Goal: Task Accomplishment & Management: Complete application form

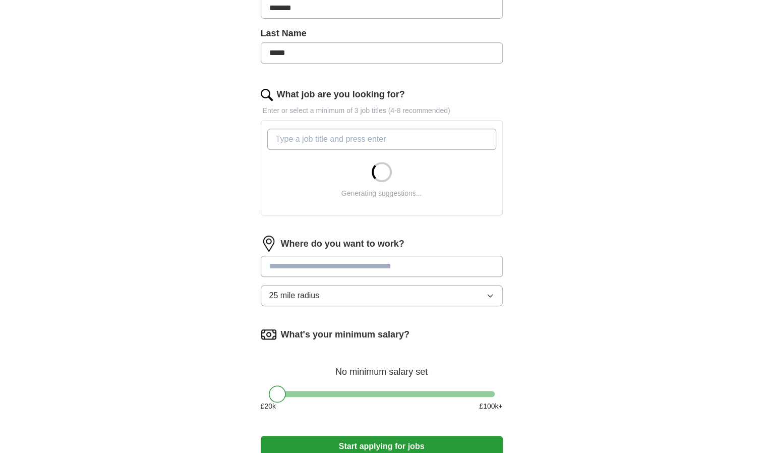
scroll to position [252, 0]
click at [302, 134] on input "What job are you looking for?" at bounding box center [381, 138] width 229 height 21
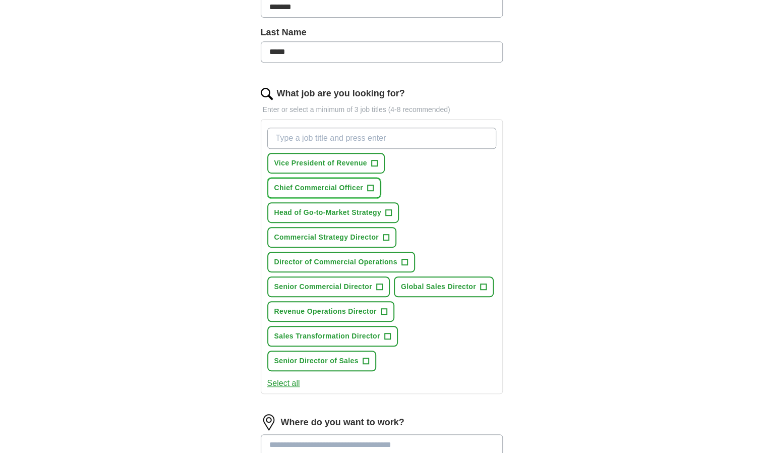
click at [373, 185] on span "+" at bounding box center [370, 188] width 7 height 7
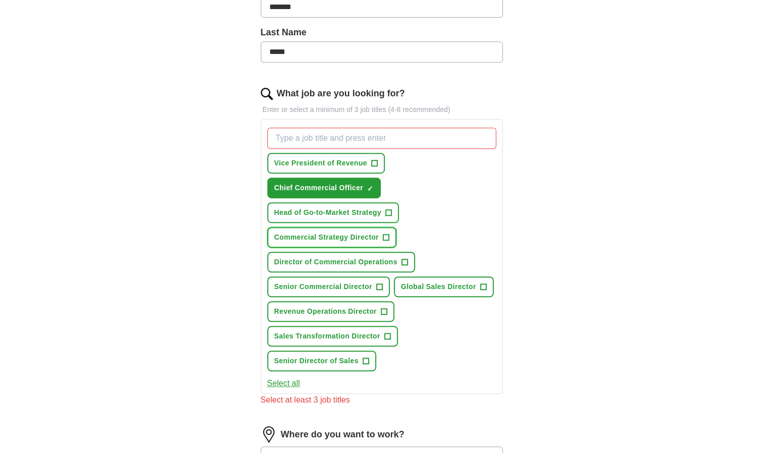
click at [383, 234] on span "+" at bounding box center [386, 237] width 7 height 7
click at [395, 257] on span "Director of Commercial Operations" at bounding box center [336, 262] width 123 height 11
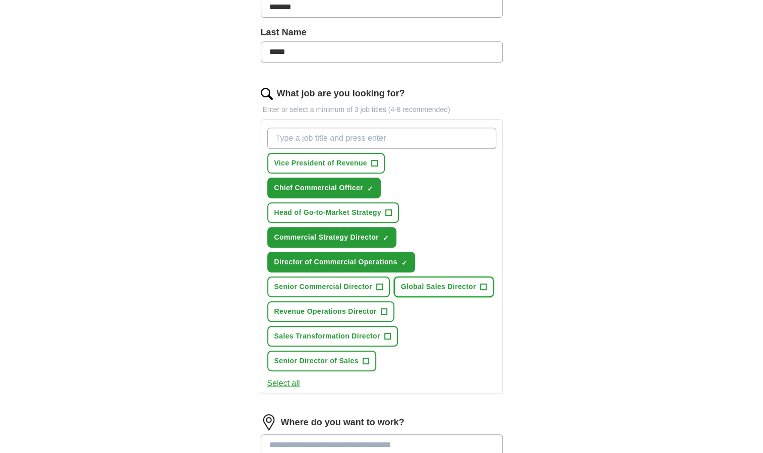
click at [454, 284] on span "Global Sales Director" at bounding box center [438, 287] width 75 height 11
click at [363, 312] on span "Revenue Operations Director" at bounding box center [326, 311] width 102 height 11
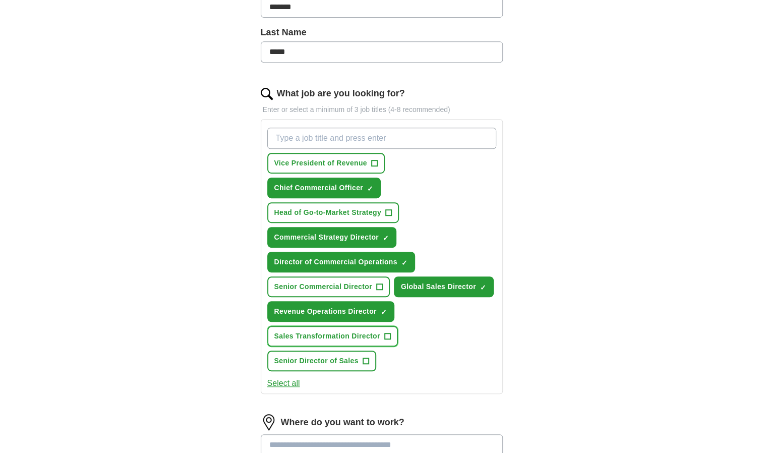
click at [335, 337] on span "Sales Transformation Director" at bounding box center [328, 336] width 106 height 11
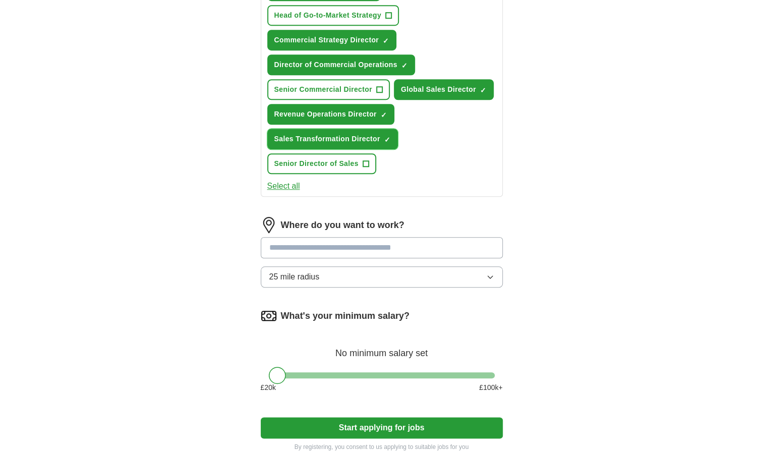
scroll to position [454, 0]
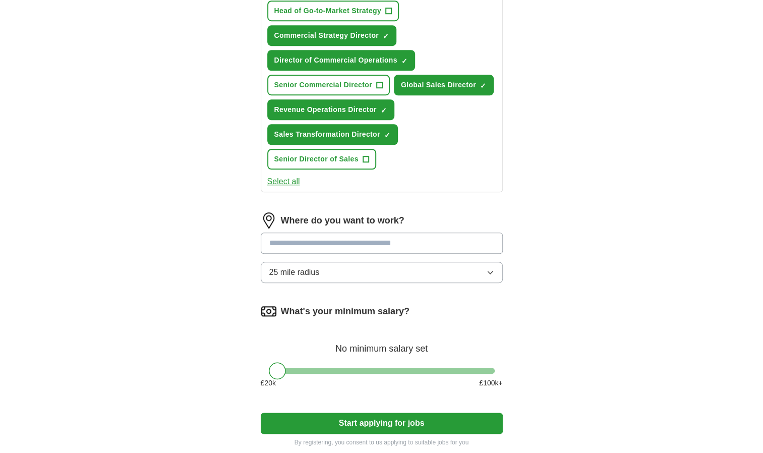
click at [289, 243] on input at bounding box center [382, 243] width 242 height 21
click at [386, 274] on button "25 mile radius" at bounding box center [382, 272] width 242 height 21
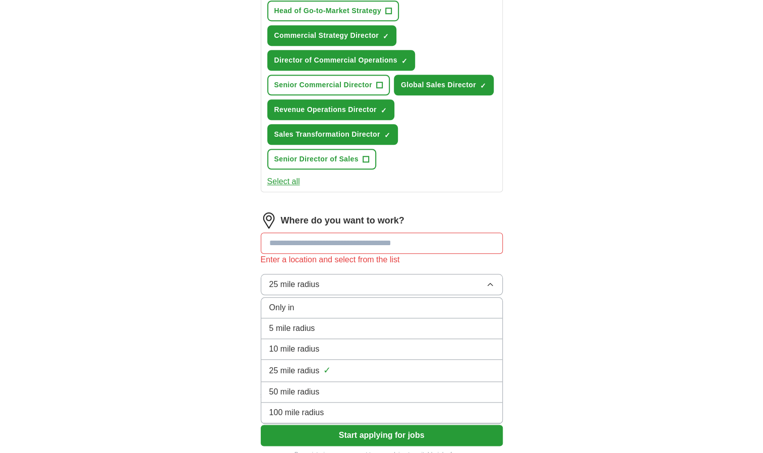
click at [311, 409] on span "100 mile radius" at bounding box center [296, 413] width 55 height 12
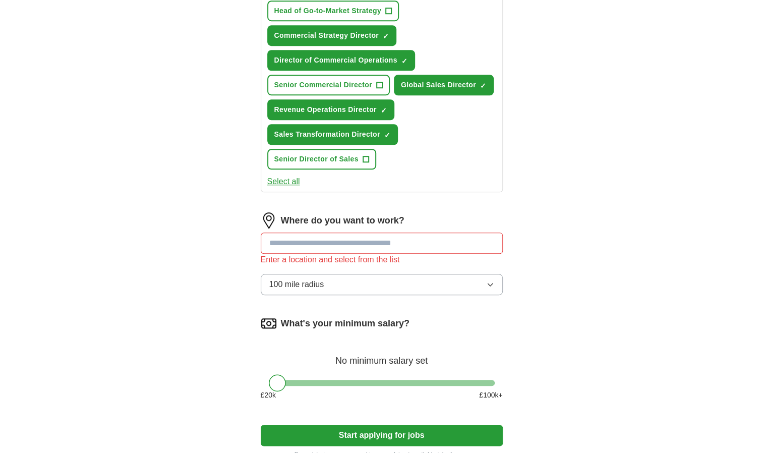
click at [280, 245] on input at bounding box center [382, 243] width 242 height 21
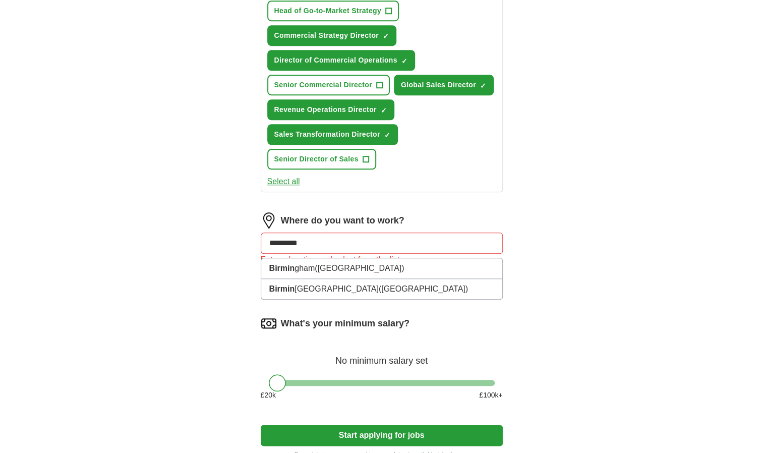
type input "**********"
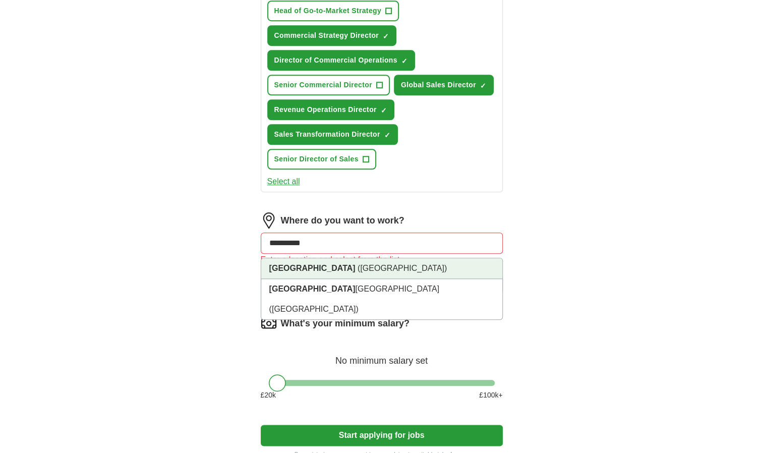
click at [358, 265] on span "([GEOGRAPHIC_DATA])" at bounding box center [402, 268] width 89 height 9
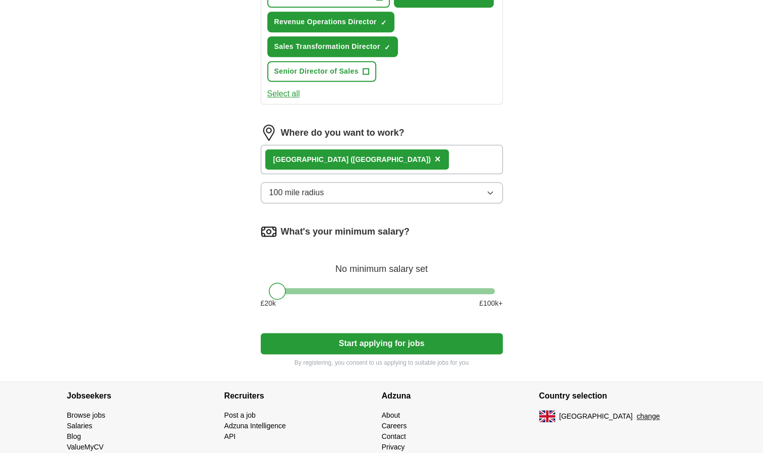
scroll to position [555, 0]
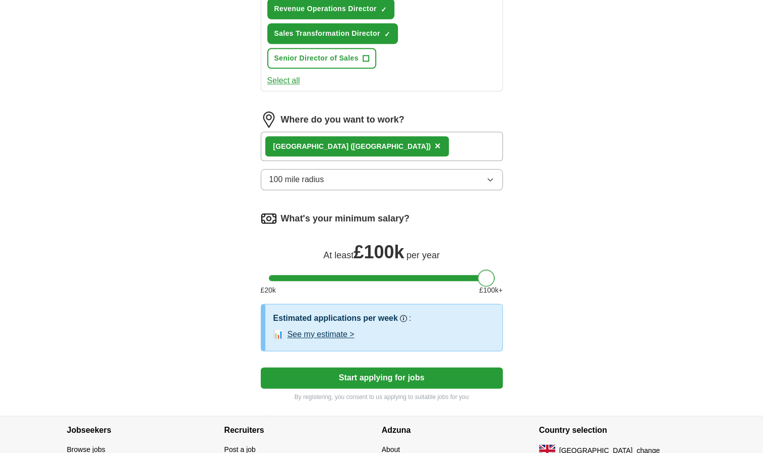
drag, startPoint x: 282, startPoint y: 278, endPoint x: 514, endPoint y: 294, distance: 232.7
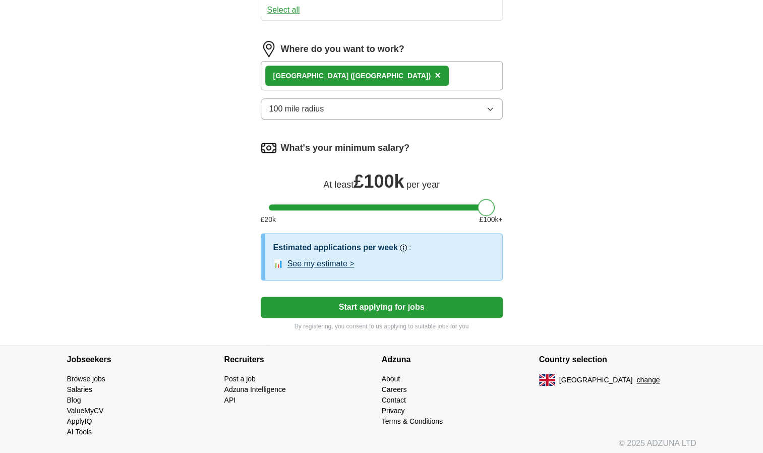
scroll to position [627, 0]
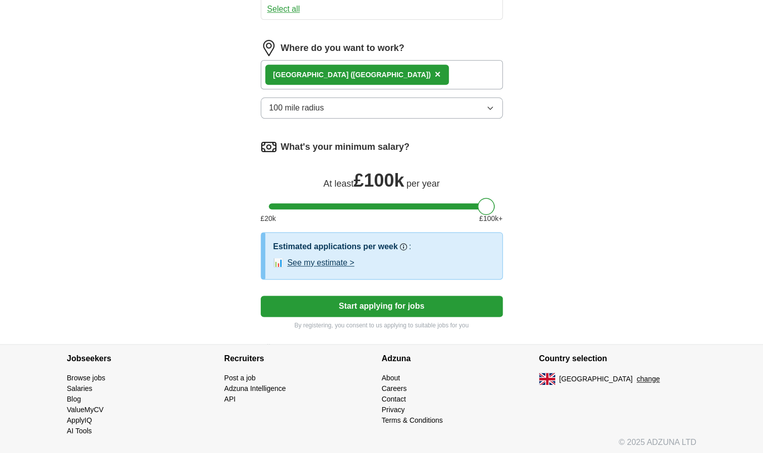
click at [342, 258] on button "See my estimate >" at bounding box center [321, 263] width 67 height 12
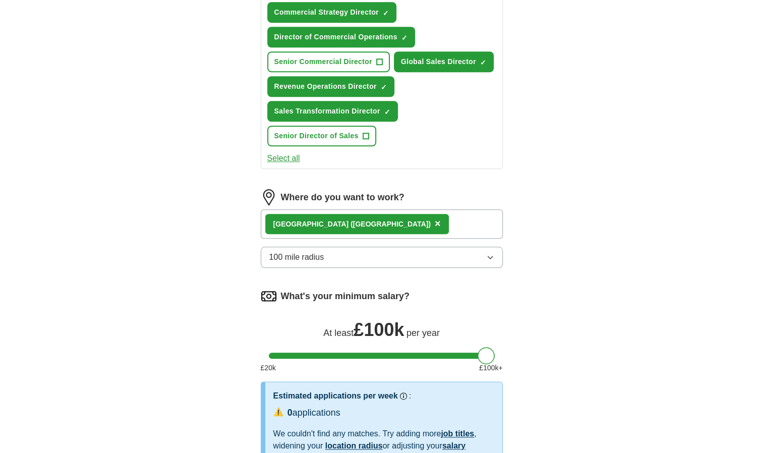
scroll to position [475, 0]
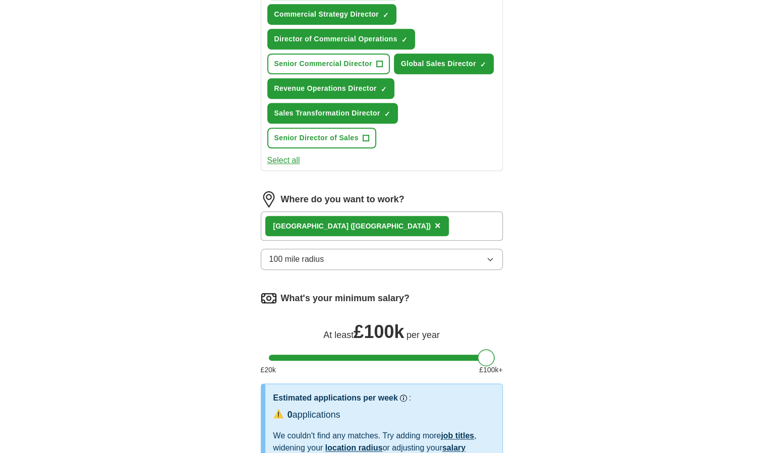
click at [423, 225] on div "[GEOGRAPHIC_DATA] ([GEOGRAPHIC_DATA]) ×" at bounding box center [382, 225] width 242 height 29
click at [389, 228] on div "[GEOGRAPHIC_DATA] ([GEOGRAPHIC_DATA]) ×" at bounding box center [357, 226] width 184 height 20
click at [409, 218] on div "[GEOGRAPHIC_DATA] ([GEOGRAPHIC_DATA]) ×" at bounding box center [382, 225] width 242 height 29
click at [410, 219] on div "[GEOGRAPHIC_DATA] ([GEOGRAPHIC_DATA]) ×" at bounding box center [382, 225] width 242 height 29
click at [458, 343] on div "What's your minimum salary? At least £ 100k per year £ 20 k £ 100 k+" at bounding box center [382, 336] width 242 height 93
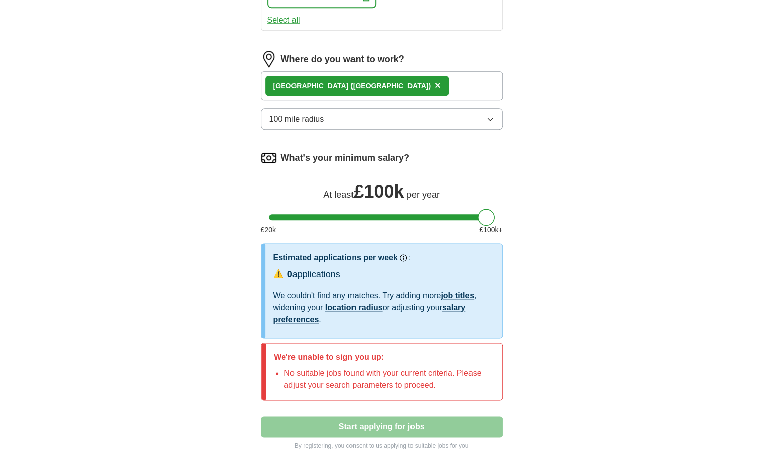
scroll to position [484, 0]
